Goal: Navigation & Orientation: Find specific page/section

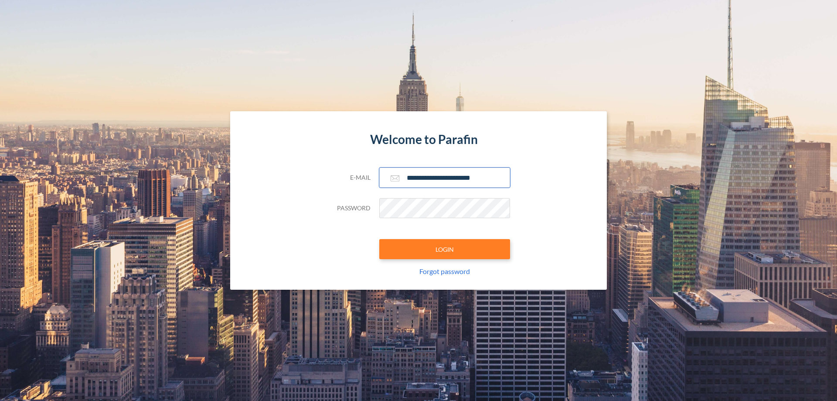
type input "**********"
click at [445, 249] on button "LOGIN" at bounding box center [444, 249] width 131 height 20
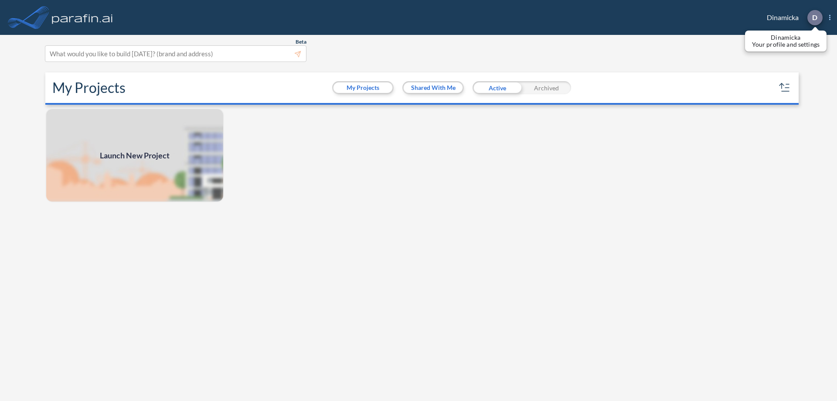
click at [814, 17] on p "D" at bounding box center [814, 18] width 5 height 8
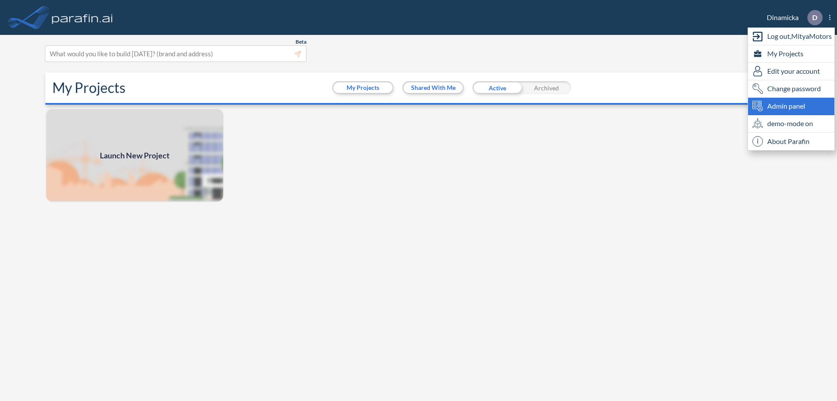
click at [791, 106] on span "Admin panel" at bounding box center [786, 106] width 38 height 10
